Goal: Task Accomplishment & Management: Use online tool/utility

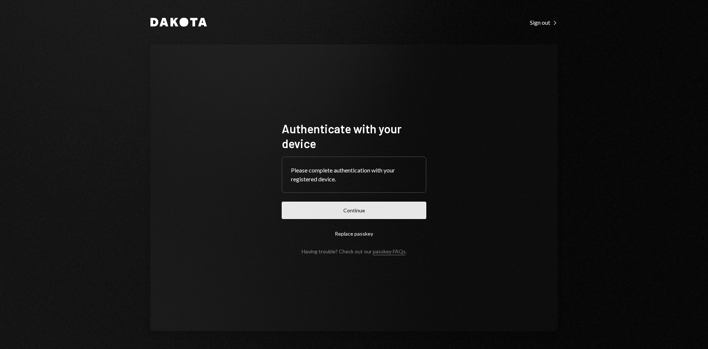
click at [415, 211] on button "Continue" at bounding box center [354, 209] width 145 height 17
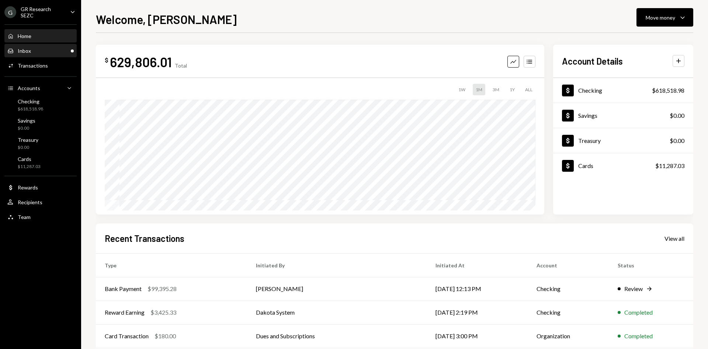
click at [64, 56] on div "Inbox Inbox" at bounding box center [40, 51] width 66 height 13
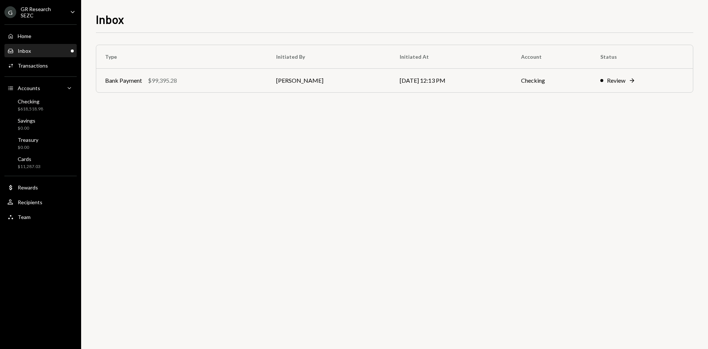
drag, startPoint x: 356, startPoint y: 68, endPoint x: 351, endPoint y: 68, distance: 4.9
click at [356, 69] on td "[PERSON_NAME]" at bounding box center [329, 81] width 124 height 24
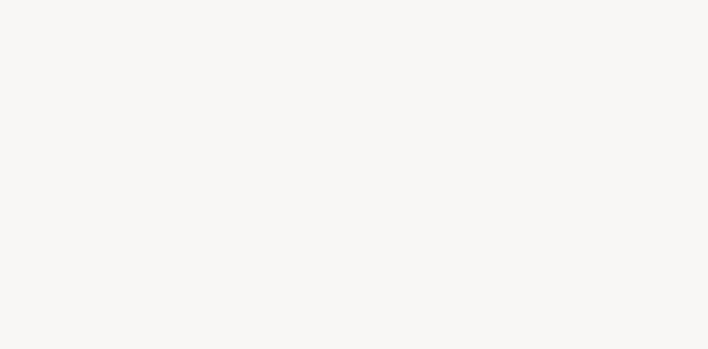
click at [359, 87] on div at bounding box center [354, 174] width 708 height 349
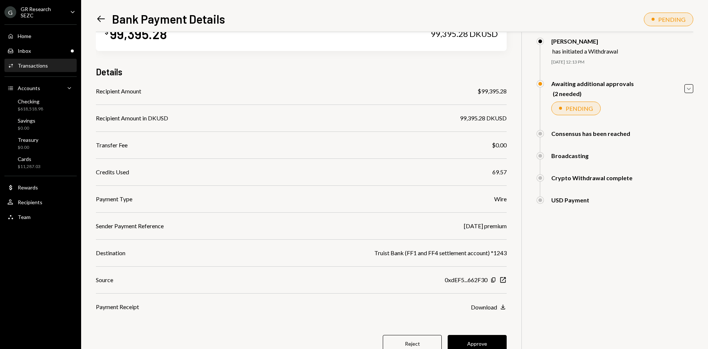
scroll to position [57, 0]
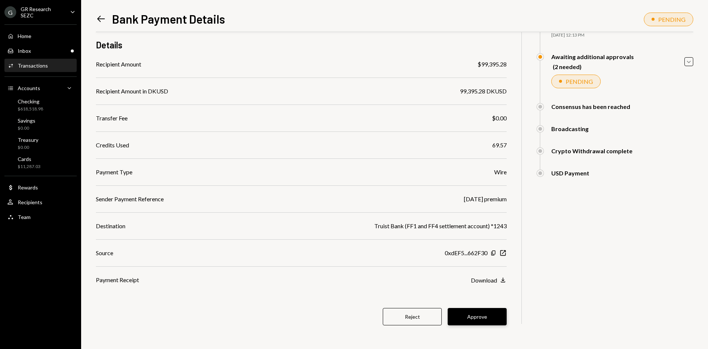
click at [471, 316] on button "Approve" at bounding box center [477, 316] width 59 height 17
